Goal: Information Seeking & Learning: Compare options

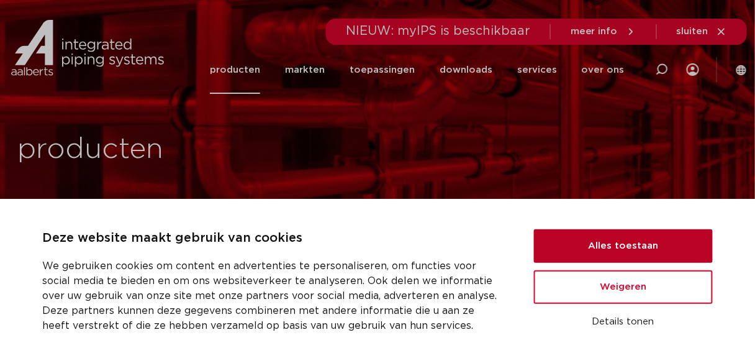
click at [617, 243] on button "Alles toestaan" at bounding box center [623, 246] width 179 height 34
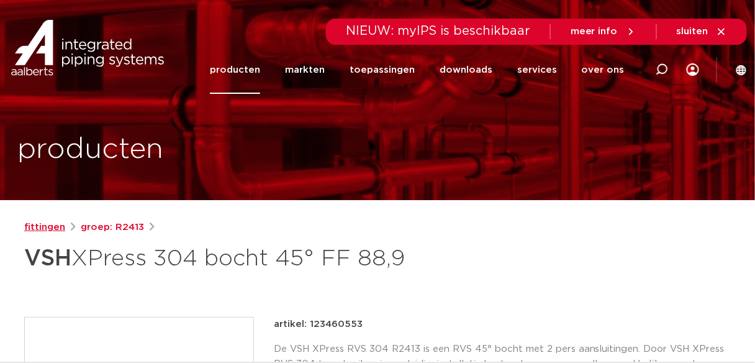
click at [53, 226] on link "fittingen" at bounding box center [44, 227] width 41 height 15
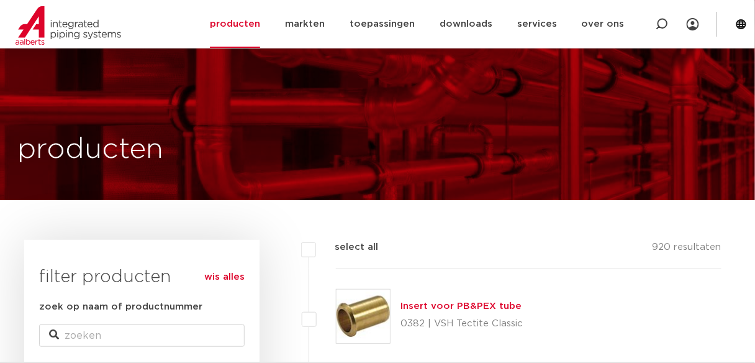
scroll to position [233, 0]
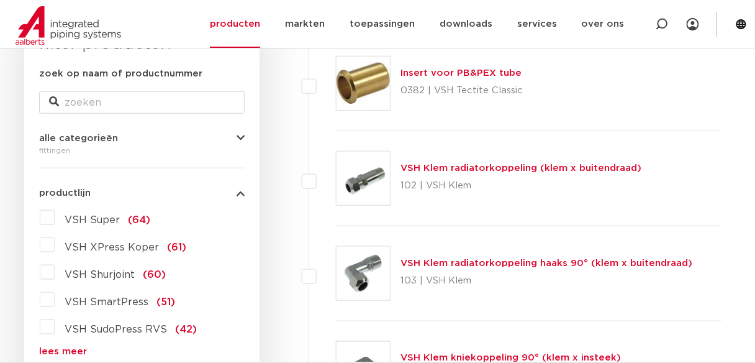
click at [117, 325] on span "VSH SudoPress RVS" at bounding box center [116, 329] width 103 height 10
click at [0, 0] on input "VSH SudoPress RVS (42)" at bounding box center [0, 0] width 0 height 0
click at [55, 327] on label "VSH SudoPress RVS (42)" at bounding box center [126, 327] width 142 height 20
click at [0, 0] on input "VSH SudoPress RVS (42)" at bounding box center [0, 0] width 0 height 0
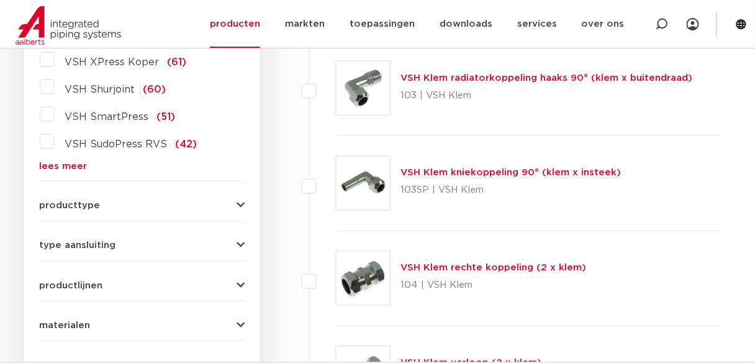
scroll to position [434, 0]
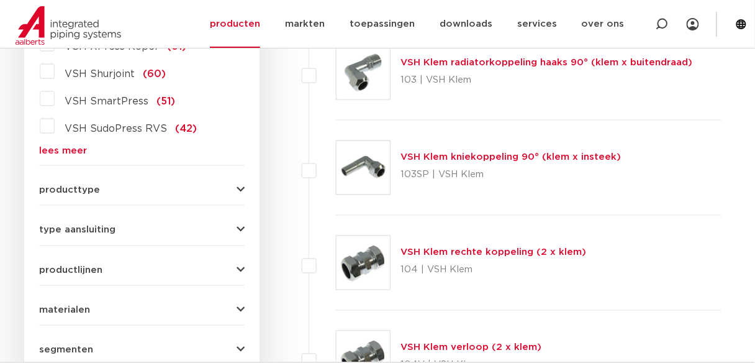
drag, startPoint x: 61, startPoint y: 156, endPoint x: 65, endPoint y: 150, distance: 6.7
click at [65, 150] on form "zoek op naam of productnummer alle categorieën fittingen fittingen afsluiters b…" at bounding box center [142, 155] width 206 height 579
click at [65, 150] on link "lees meer" at bounding box center [142, 150] width 206 height 9
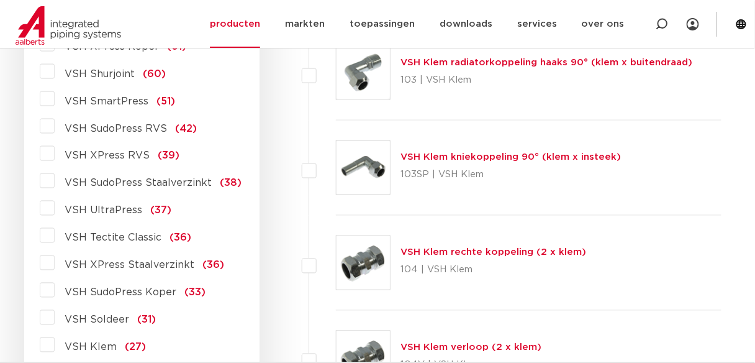
click at [99, 155] on span "VSH XPress RVS" at bounding box center [107, 156] width 85 height 10
click at [0, 0] on input "VSH XPress RVS (39)" at bounding box center [0, 0] width 0 height 0
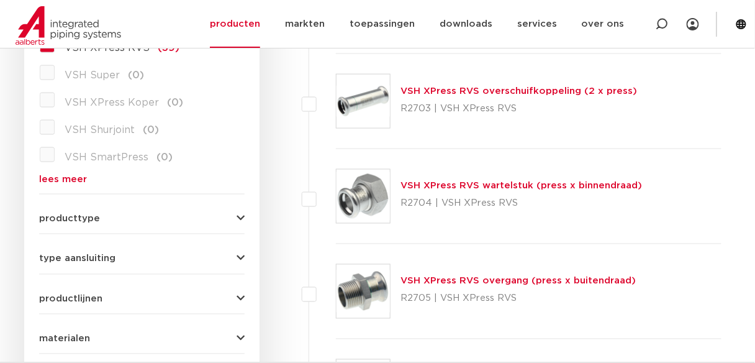
scroll to position [421, 0]
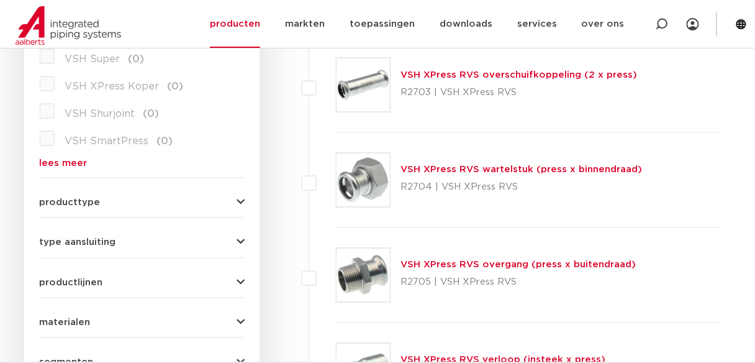
click at [239, 201] on icon "button" at bounding box center [241, 202] width 8 height 9
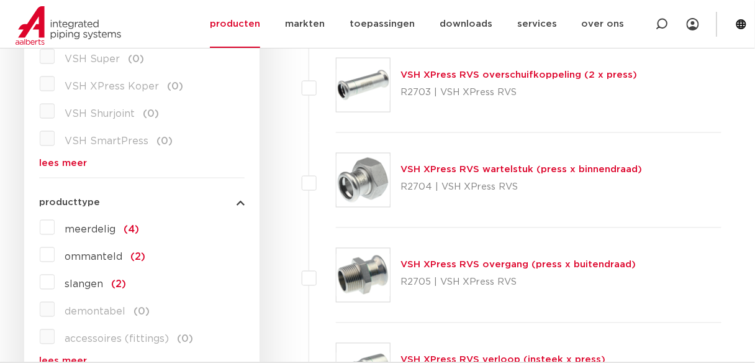
click at [239, 201] on icon "button" at bounding box center [241, 202] width 8 height 9
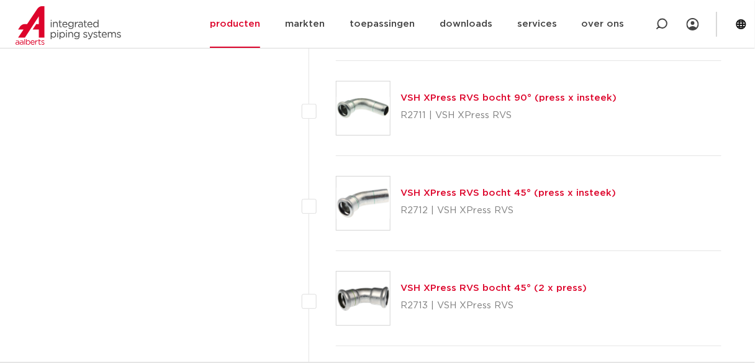
scroll to position [0, 0]
